Goal: Find specific page/section: Find specific page/section

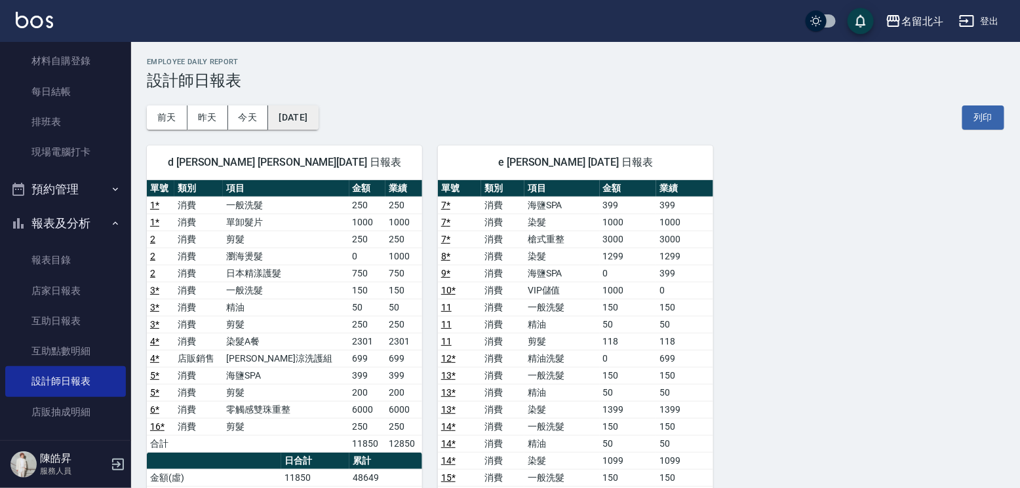
click at [315, 108] on button "[DATE]" at bounding box center [293, 118] width 50 height 24
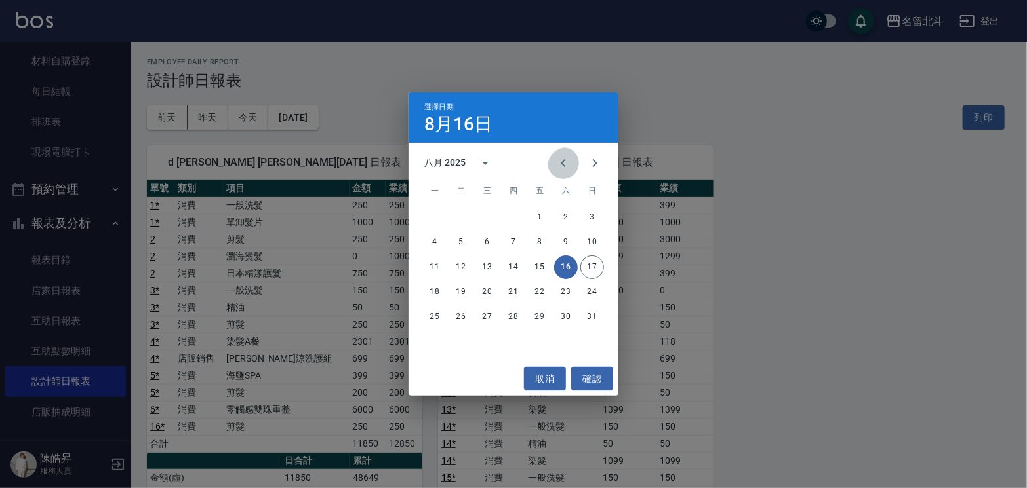
click at [561, 164] on icon "Previous month" at bounding box center [563, 163] width 5 height 8
click at [488, 266] on button "16" at bounding box center [487, 268] width 24 height 24
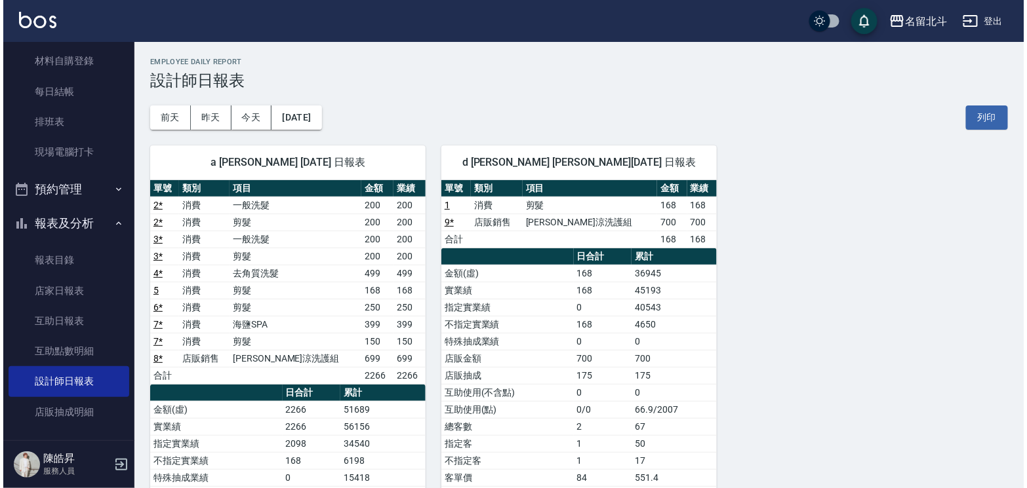
scroll to position [66, 0]
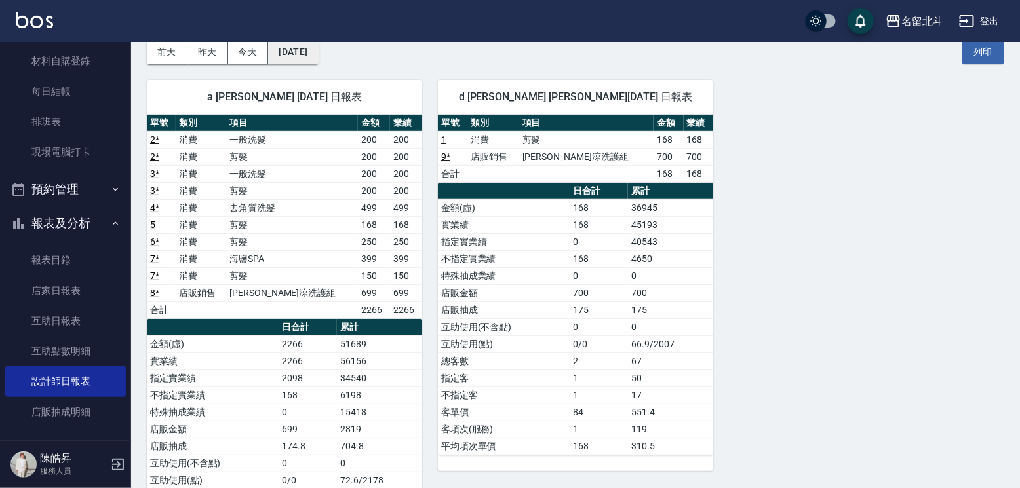
click at [307, 46] on button "[DATE]" at bounding box center [293, 52] width 50 height 24
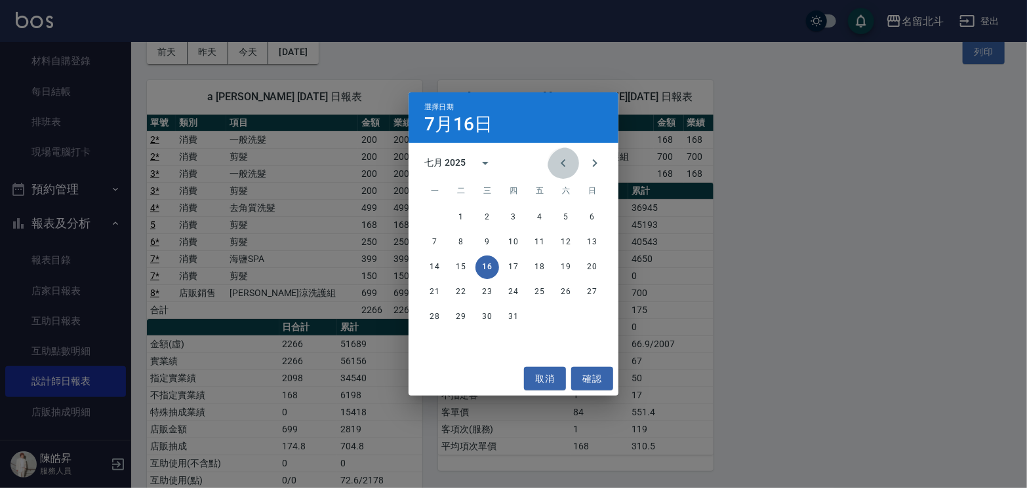
click at [561, 159] on icon "Previous month" at bounding box center [563, 163] width 5 height 8
click at [593, 171] on icon "Next month" at bounding box center [595, 163] width 16 height 16
click at [521, 319] on button "31" at bounding box center [514, 318] width 24 height 24
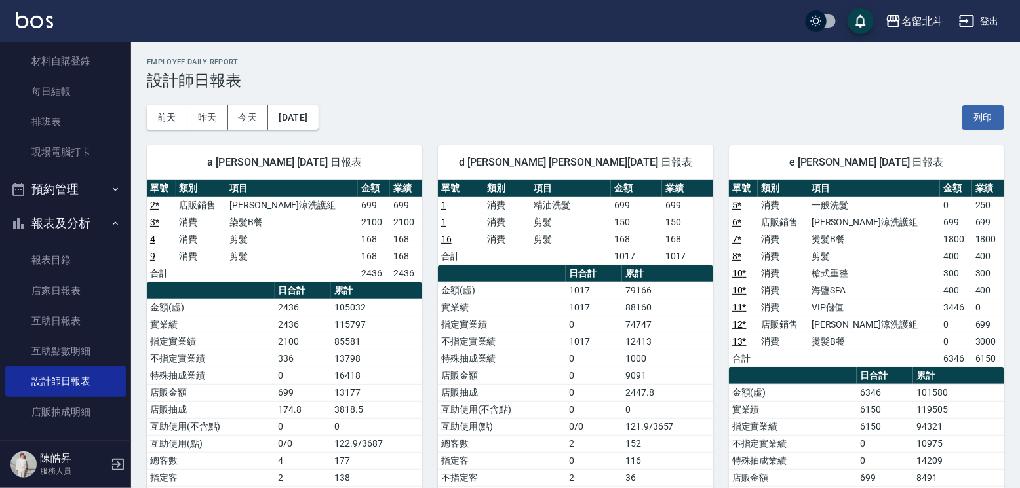
click at [247, 130] on div "a [PERSON_NAME] [DATE] 日報表 單號 類別 項目 金額 業績 2 * 店販銷售 水水沁涼洗護組 699 699 3 * 消費 染髮B餐 …" at bounding box center [276, 393] width 291 height 526
click at [251, 121] on button "今天" at bounding box center [248, 118] width 41 height 24
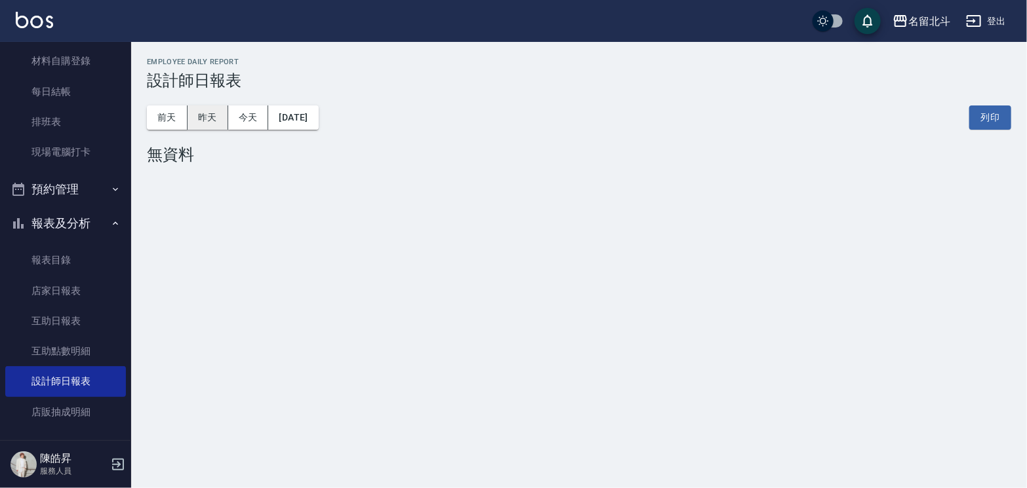
click at [209, 121] on button "昨天" at bounding box center [207, 118] width 41 height 24
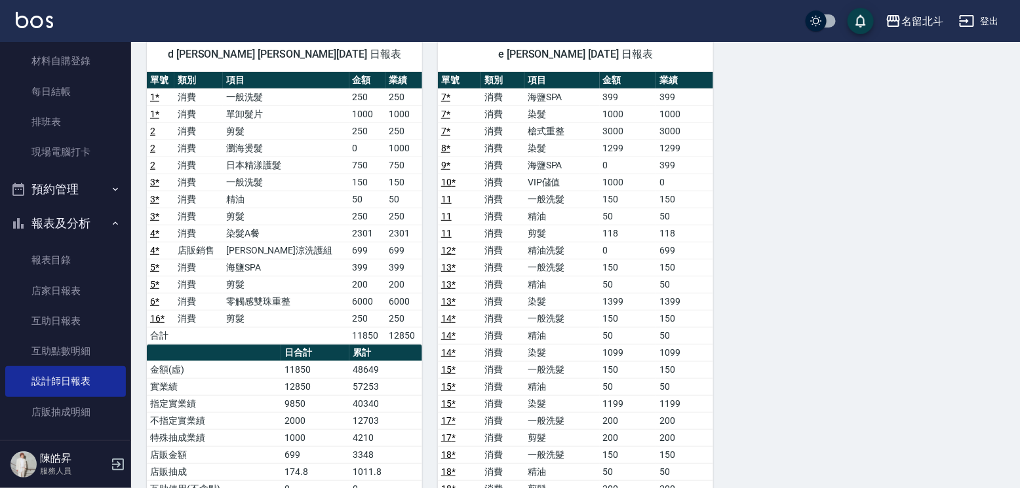
scroll to position [131, 0]
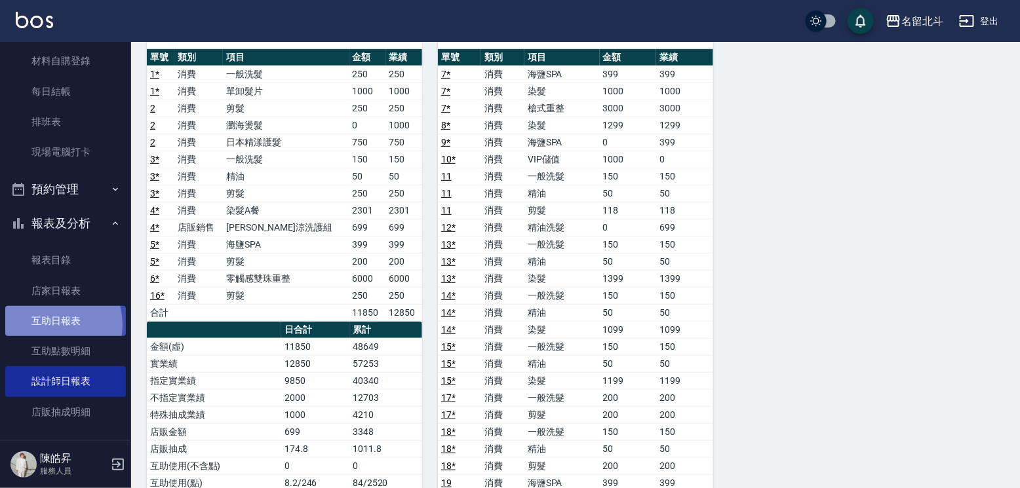
drag, startPoint x: 47, startPoint y: 334, endPoint x: 50, endPoint y: 315, distance: 19.3
click at [47, 333] on link "互助日報表" at bounding box center [65, 321] width 121 height 30
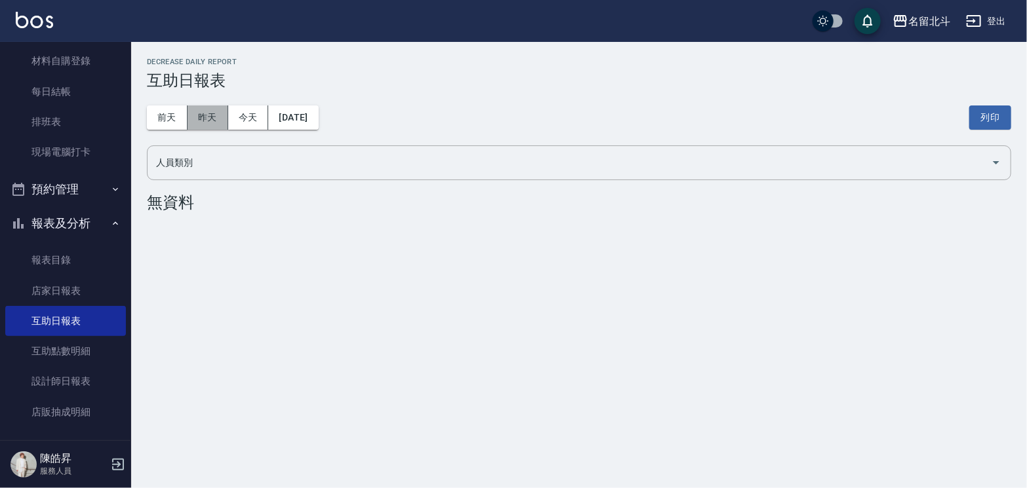
click at [204, 121] on button "昨天" at bounding box center [207, 118] width 41 height 24
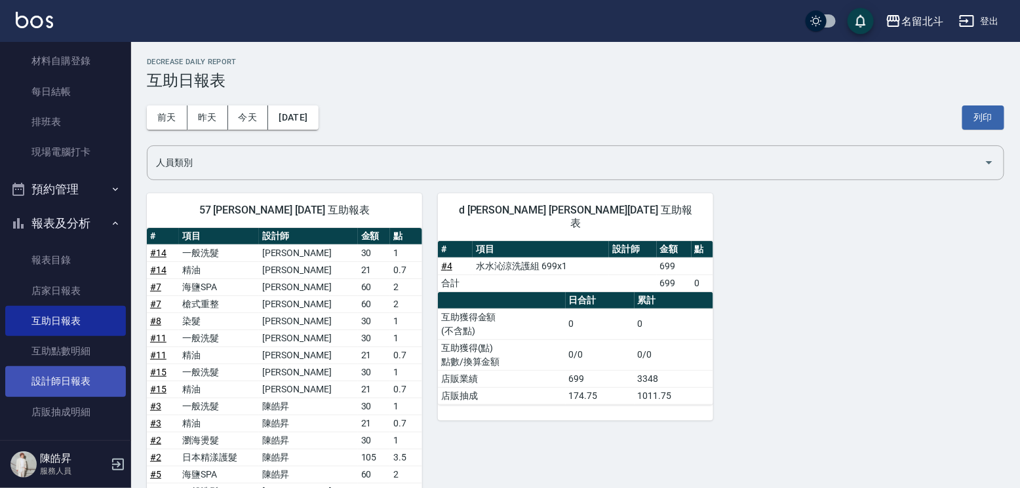
click at [75, 397] on link "設計師日報表" at bounding box center [65, 381] width 121 height 30
